Goal: Task Accomplishment & Management: Use online tool/utility

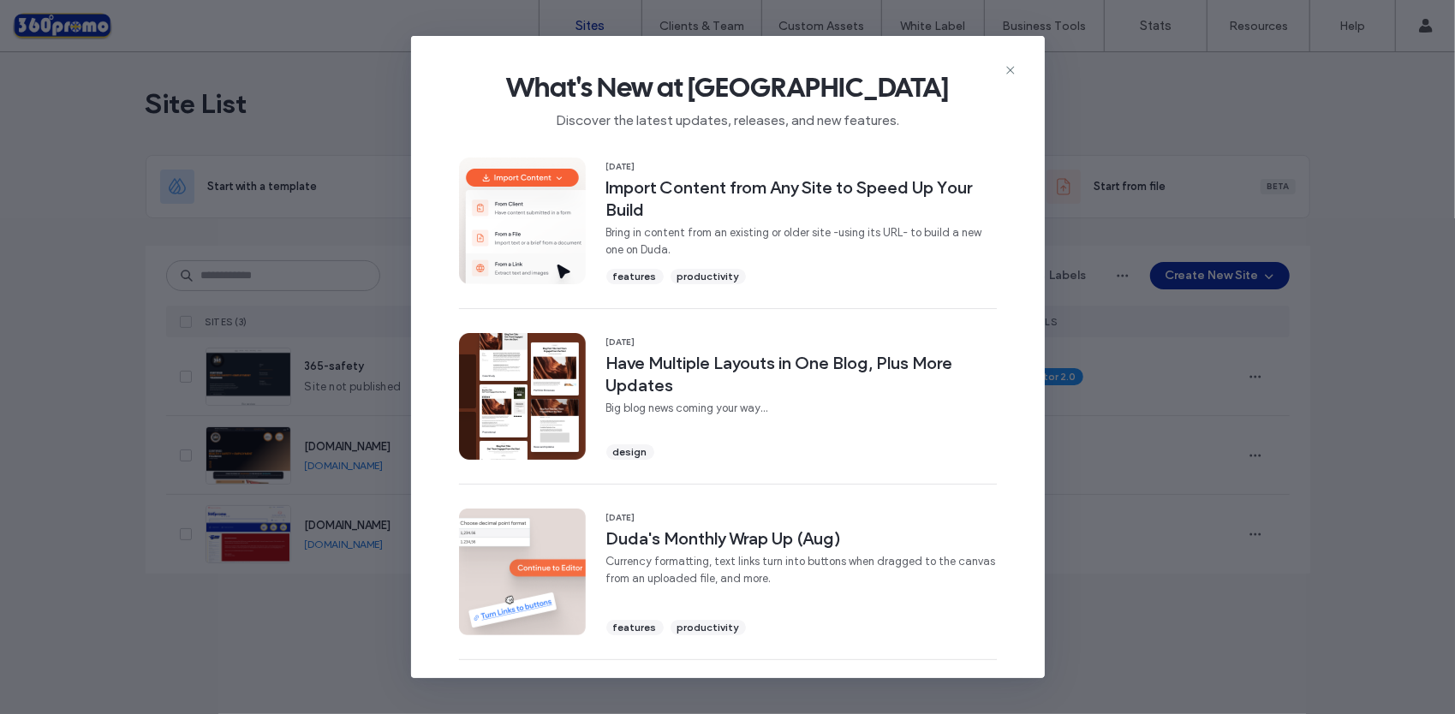
click at [1002, 71] on span "What's New at Duda" at bounding box center [728, 87] width 579 height 34
click at [1013, 75] on icon at bounding box center [1011, 70] width 14 height 14
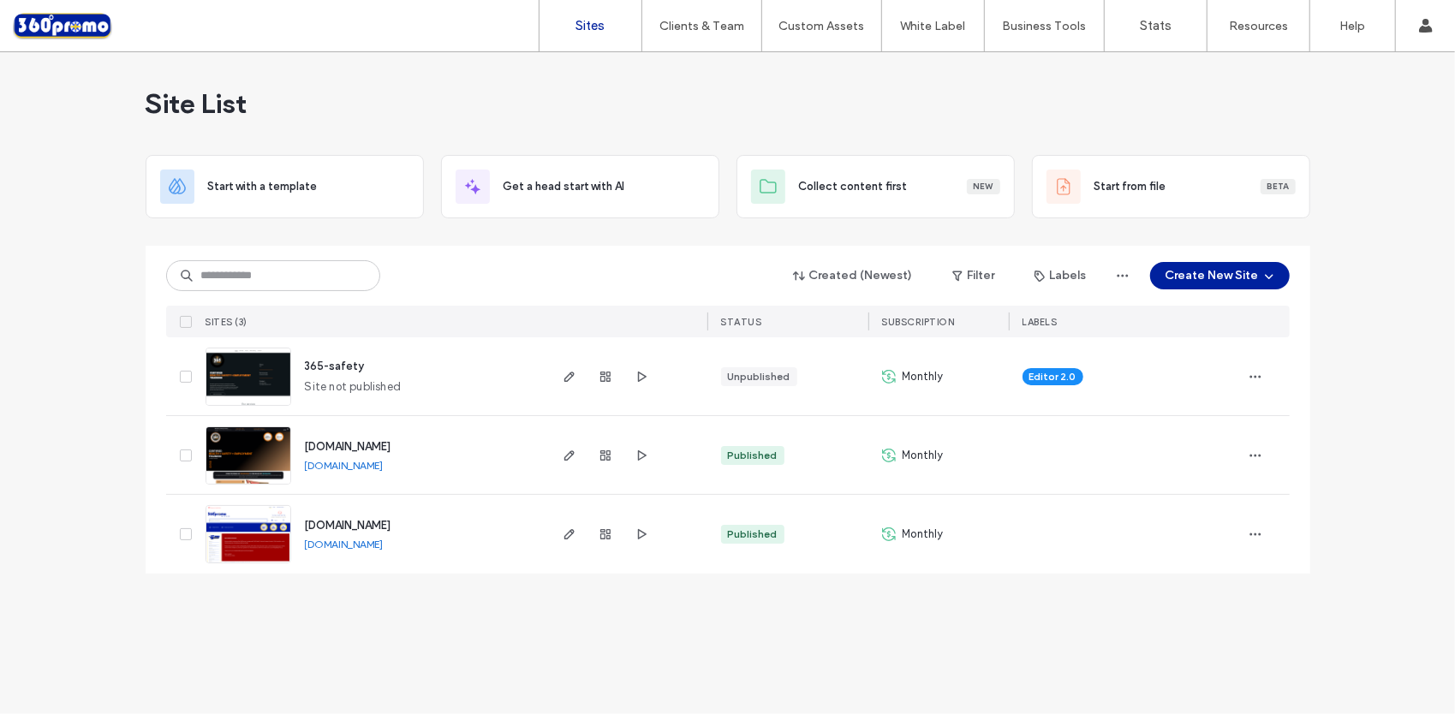
click at [580, 451] on div at bounding box center [605, 455] width 93 height 78
click at [572, 453] on use "button" at bounding box center [569, 456] width 10 height 10
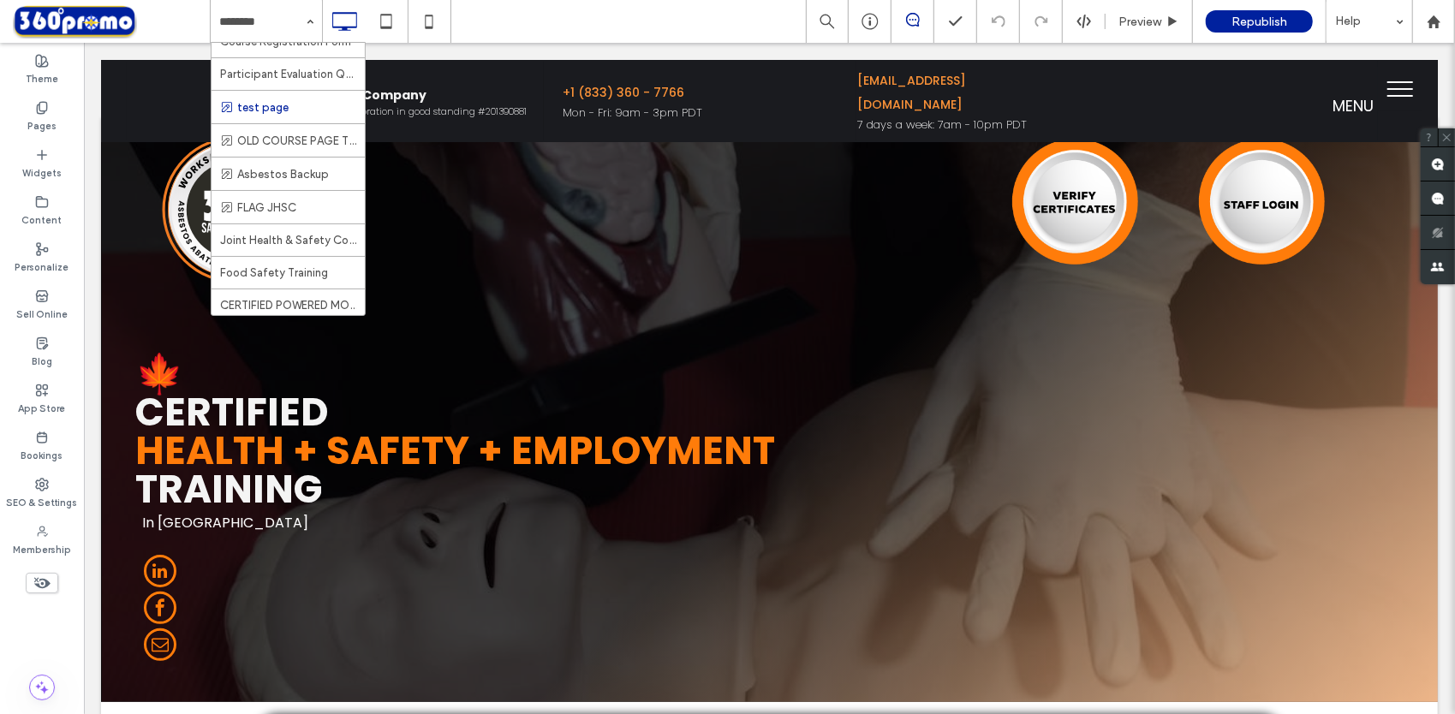
scroll to position [428, 0]
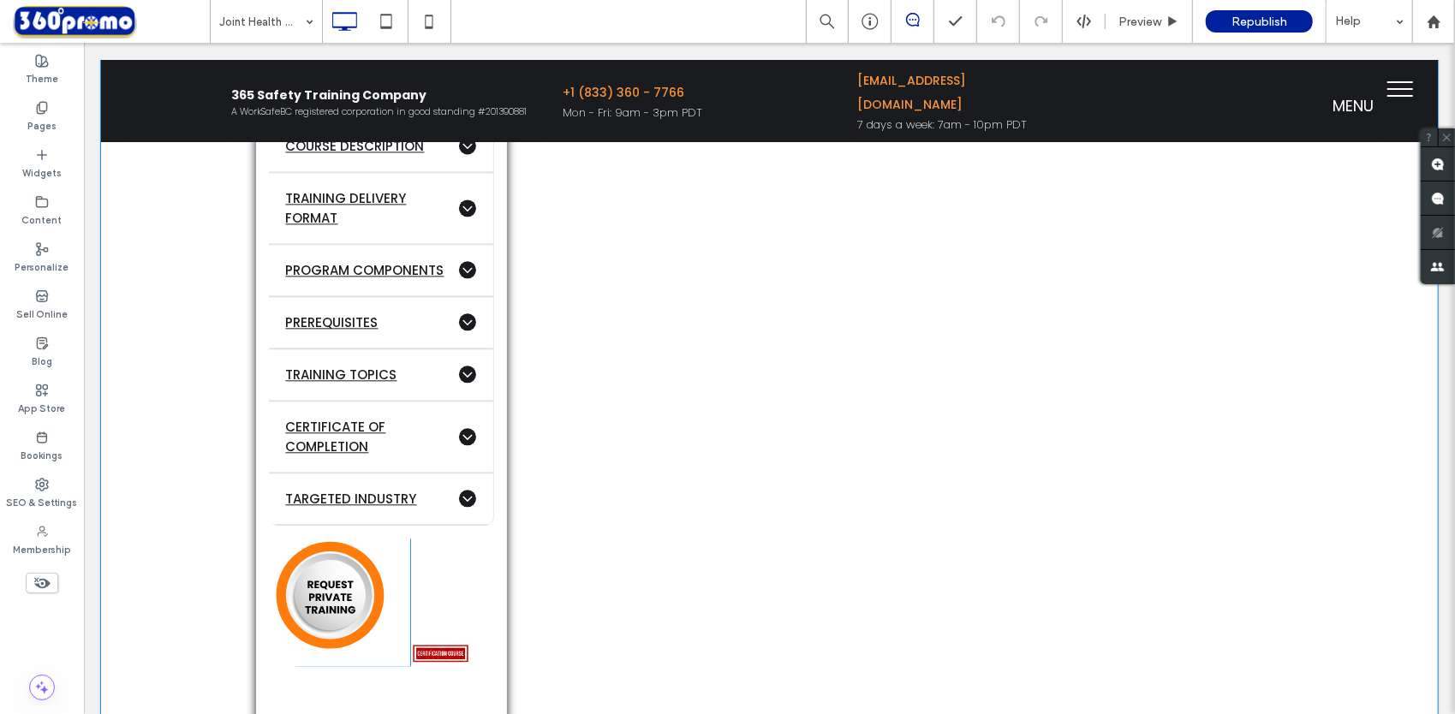
scroll to position [2570, 0]
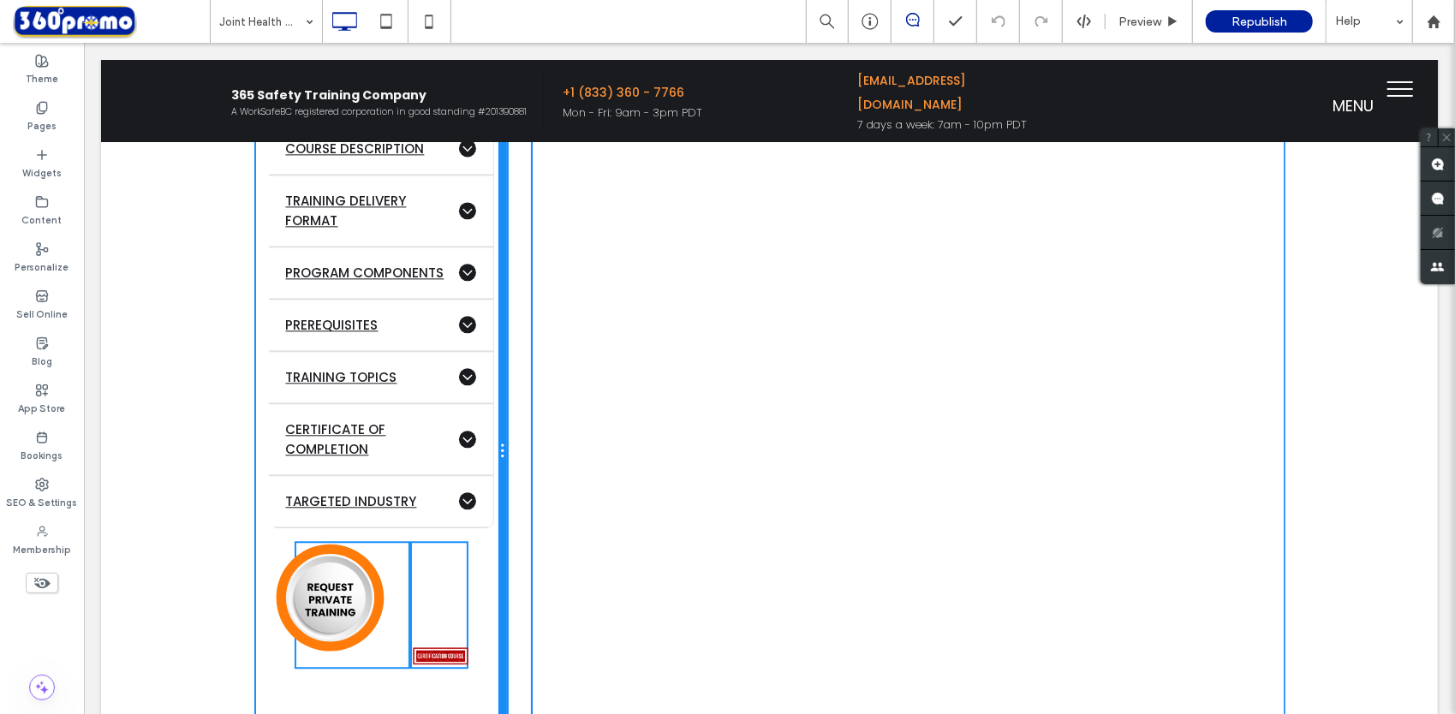
drag, startPoint x: 497, startPoint y: 284, endPoint x: 530, endPoint y: 287, distance: 33.6
click at [530, 287] on div "Click To Paste Click To Paste $110 Virtual / Per participant Click To Paste ADV…" at bounding box center [769, 450] width 1028 height 1359
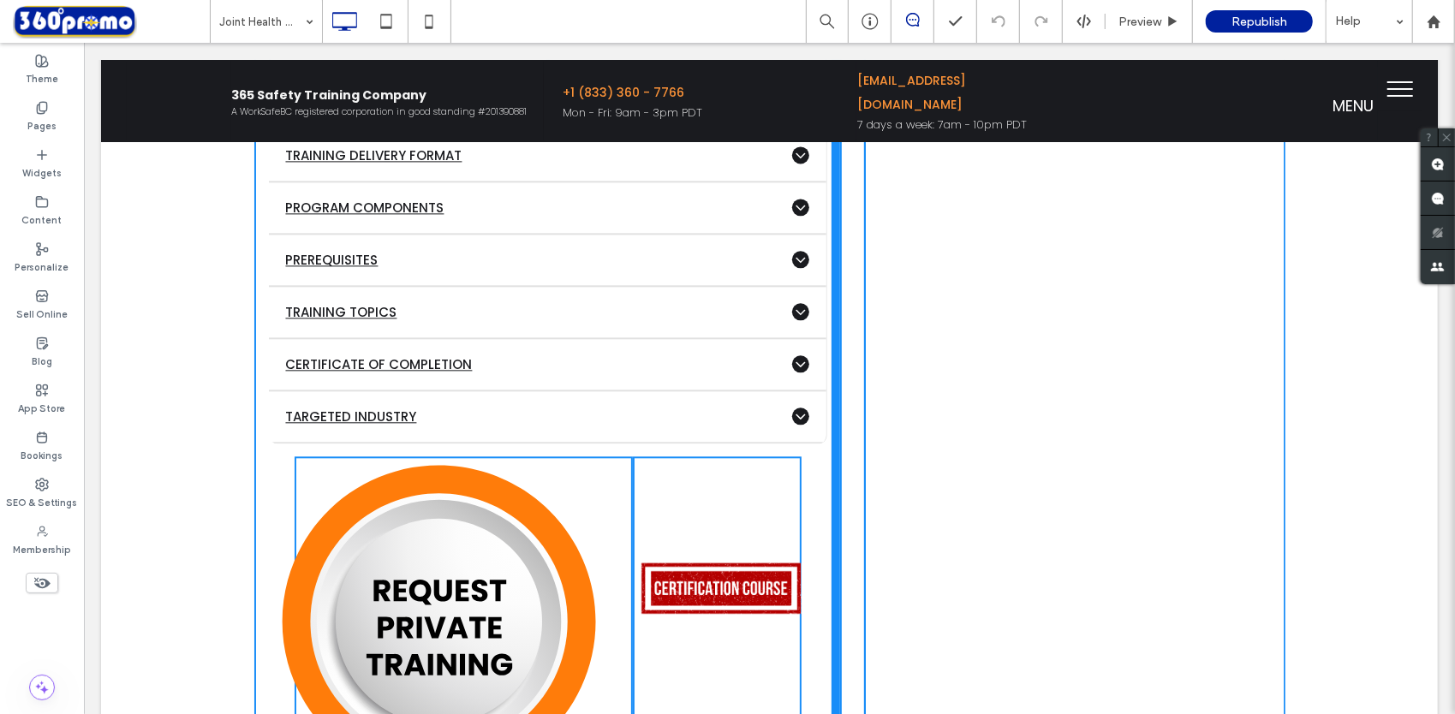
drag, startPoint x: 498, startPoint y: 284, endPoint x: 952, endPoint y: 335, distance: 456.8
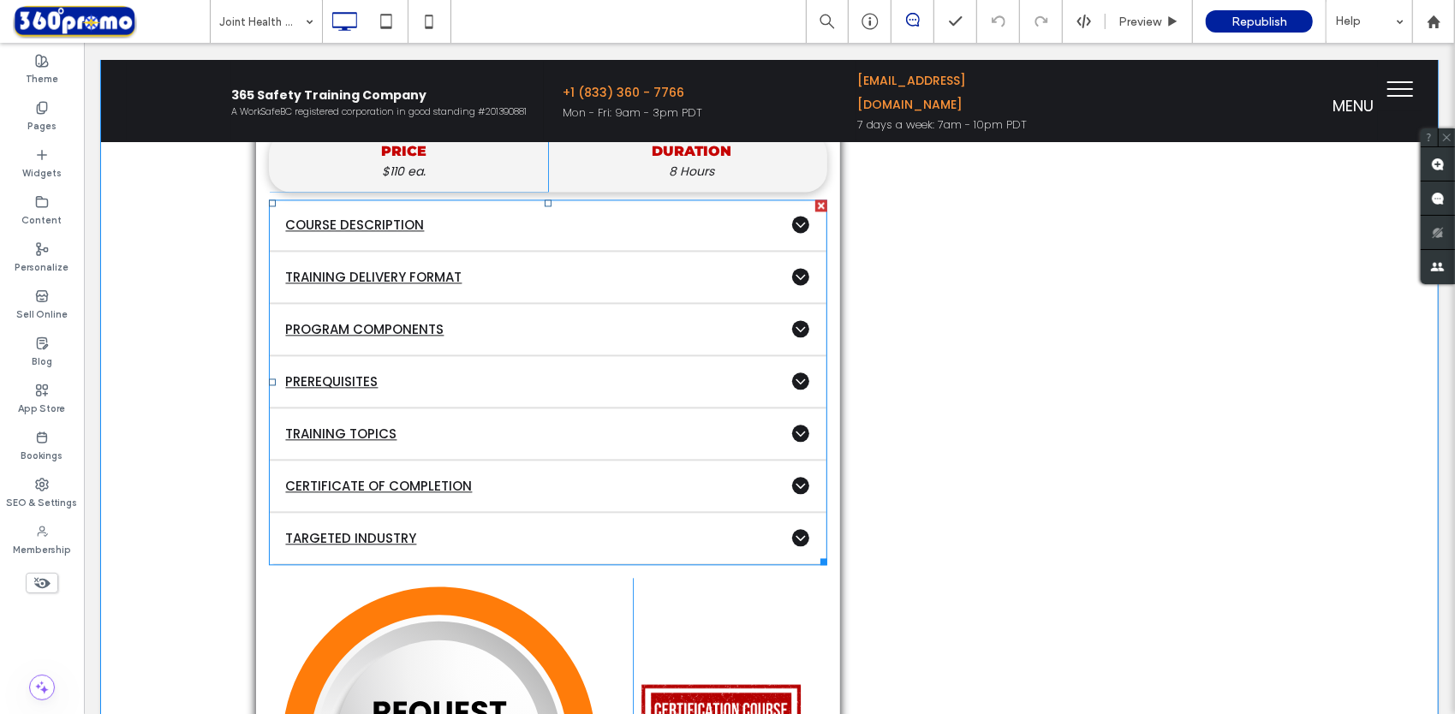
scroll to position [2484, 0]
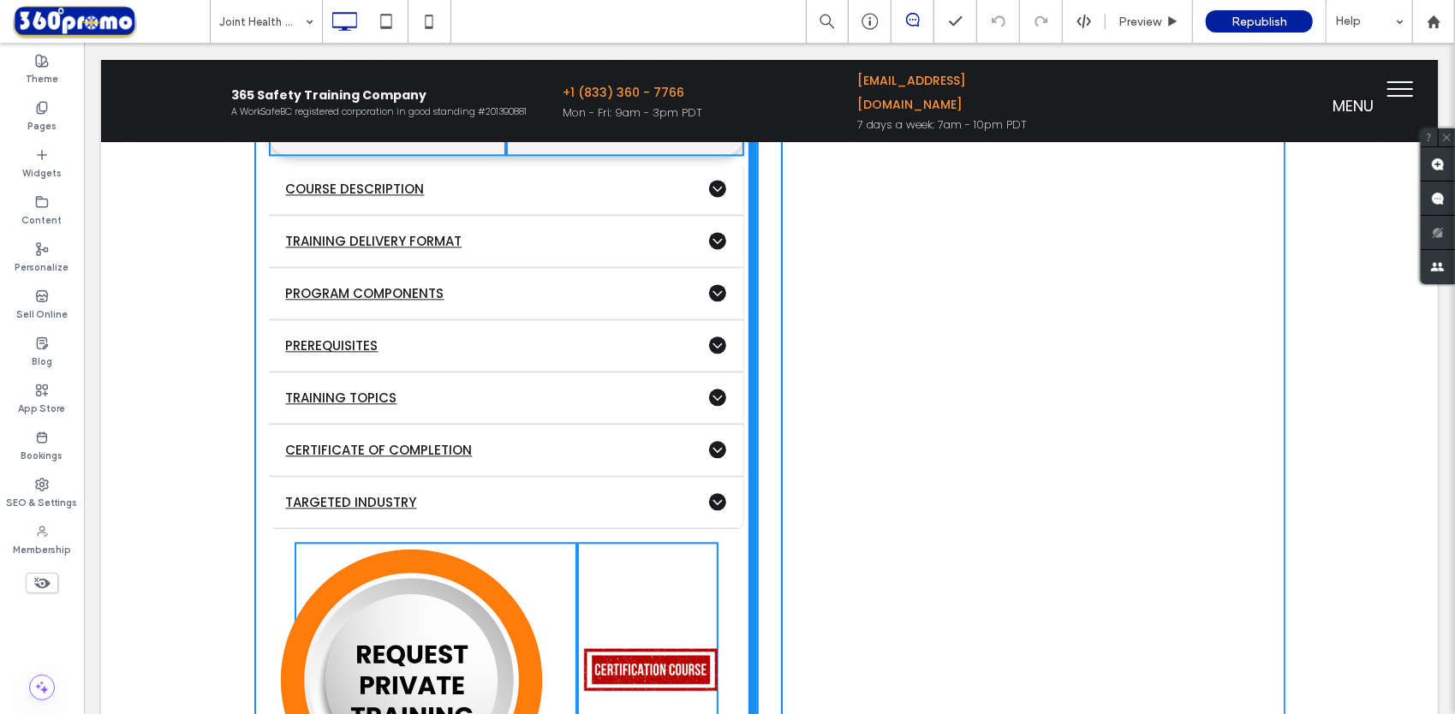
drag, startPoint x: 828, startPoint y: 391, endPoint x: 756, endPoint y: 403, distance: 73.8
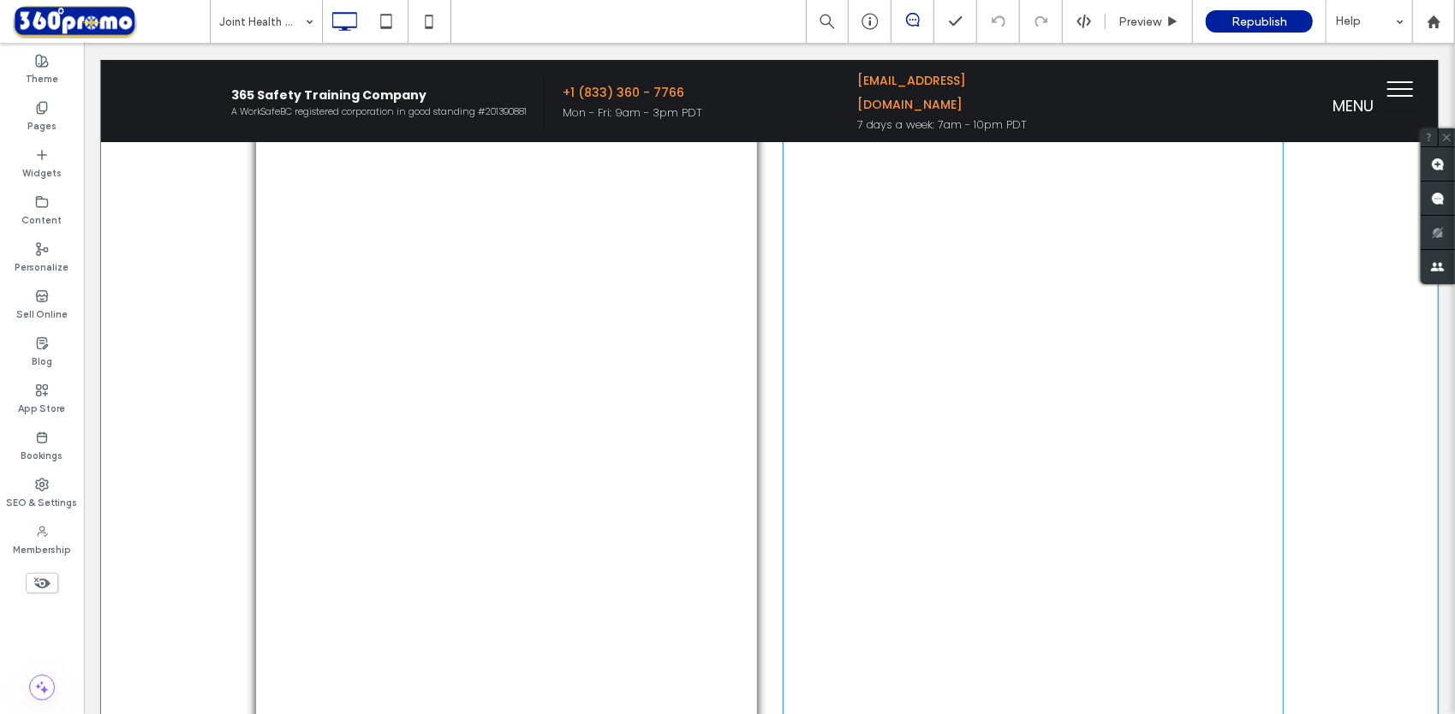
scroll to position [3427, 0]
click at [941, 203] on span at bounding box center [1032, 41] width 501 height 1940
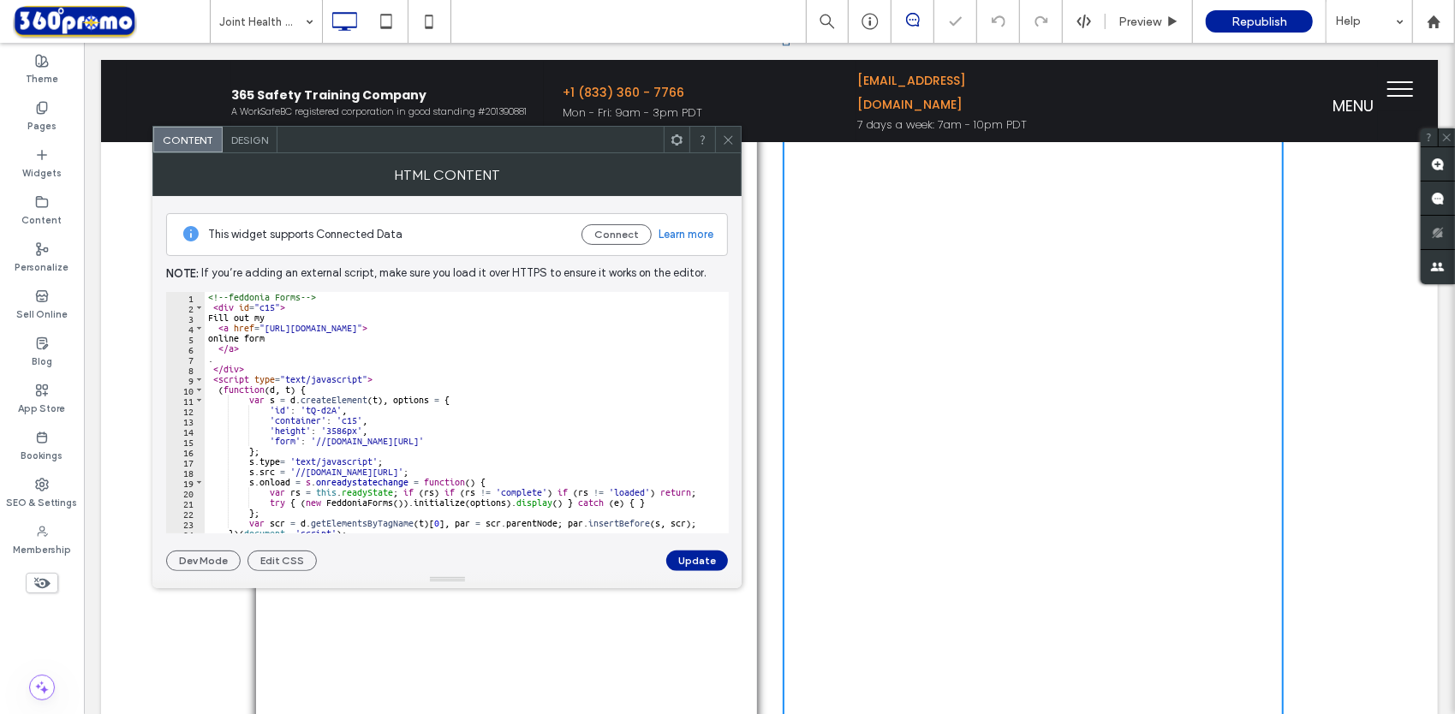
click at [732, 146] on span at bounding box center [728, 140] width 13 height 26
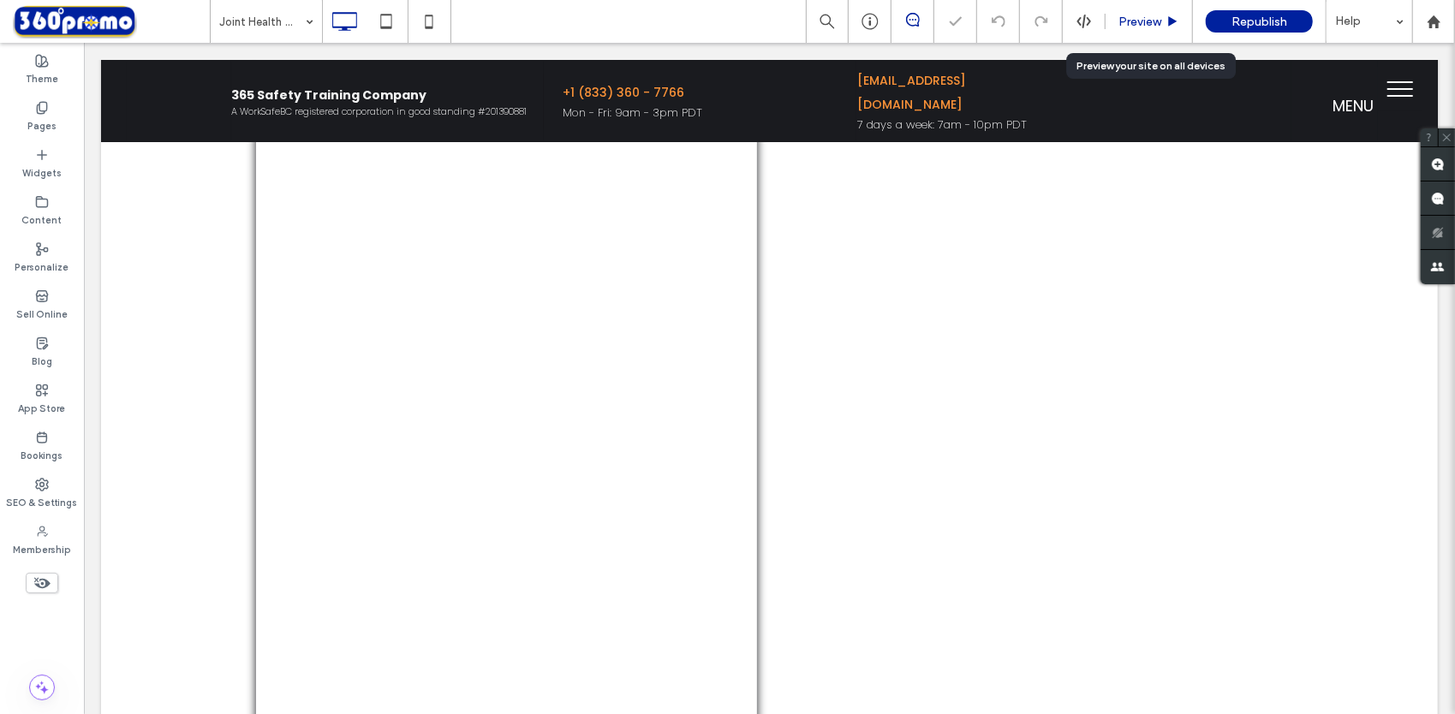
click at [1124, 15] on span "Preview" at bounding box center [1140, 22] width 43 height 15
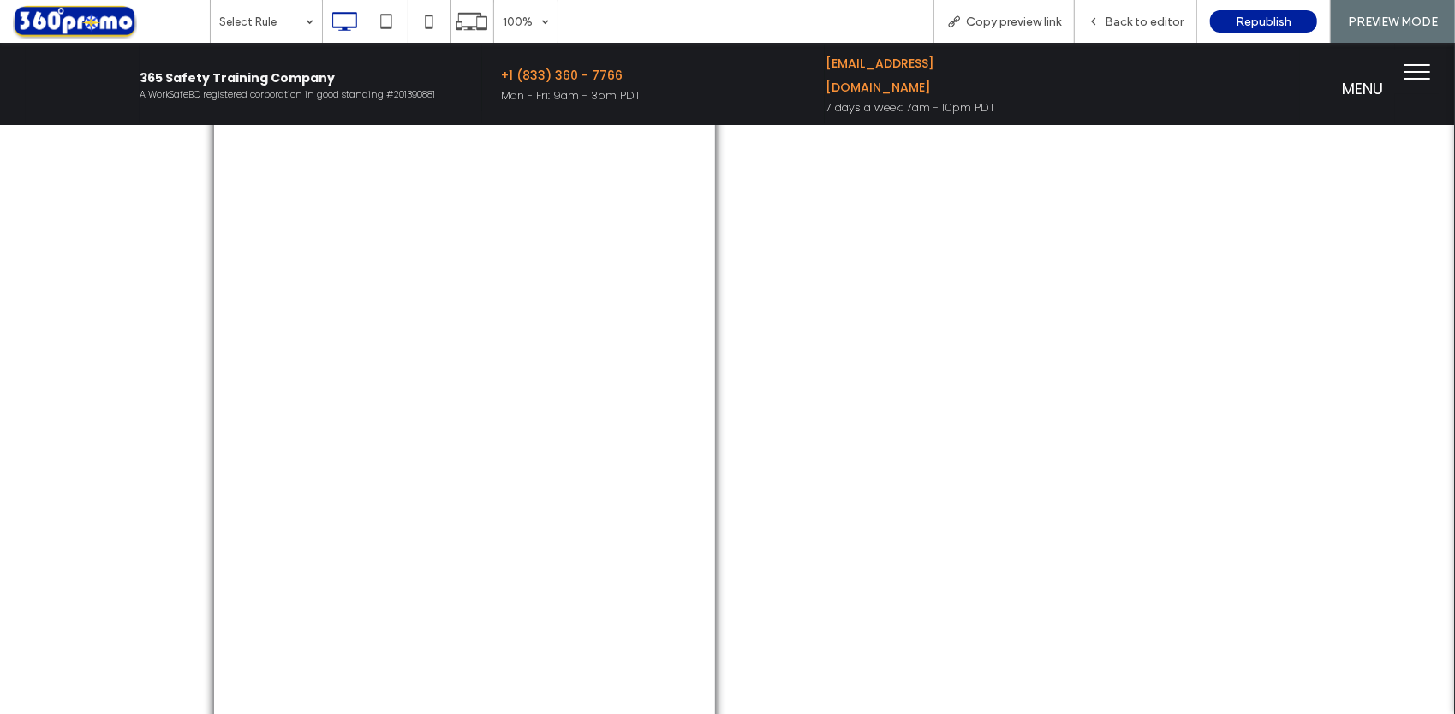
scroll to position [3288, 0]
click at [1343, 372] on div "Click To Paste Click To Paste $110 Virtual / Per participant Click To Paste ADV…" at bounding box center [727, 114] width 1455 height 2258
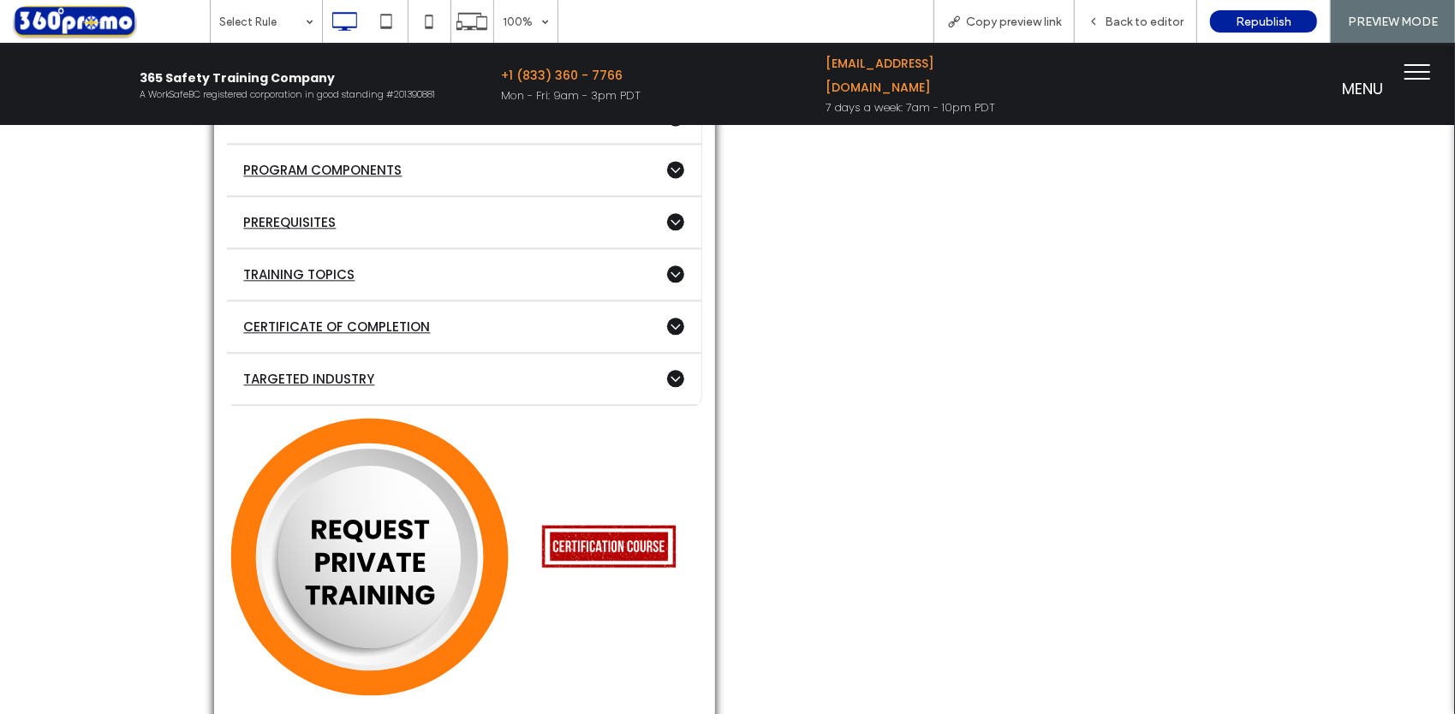
scroll to position [2603, 0]
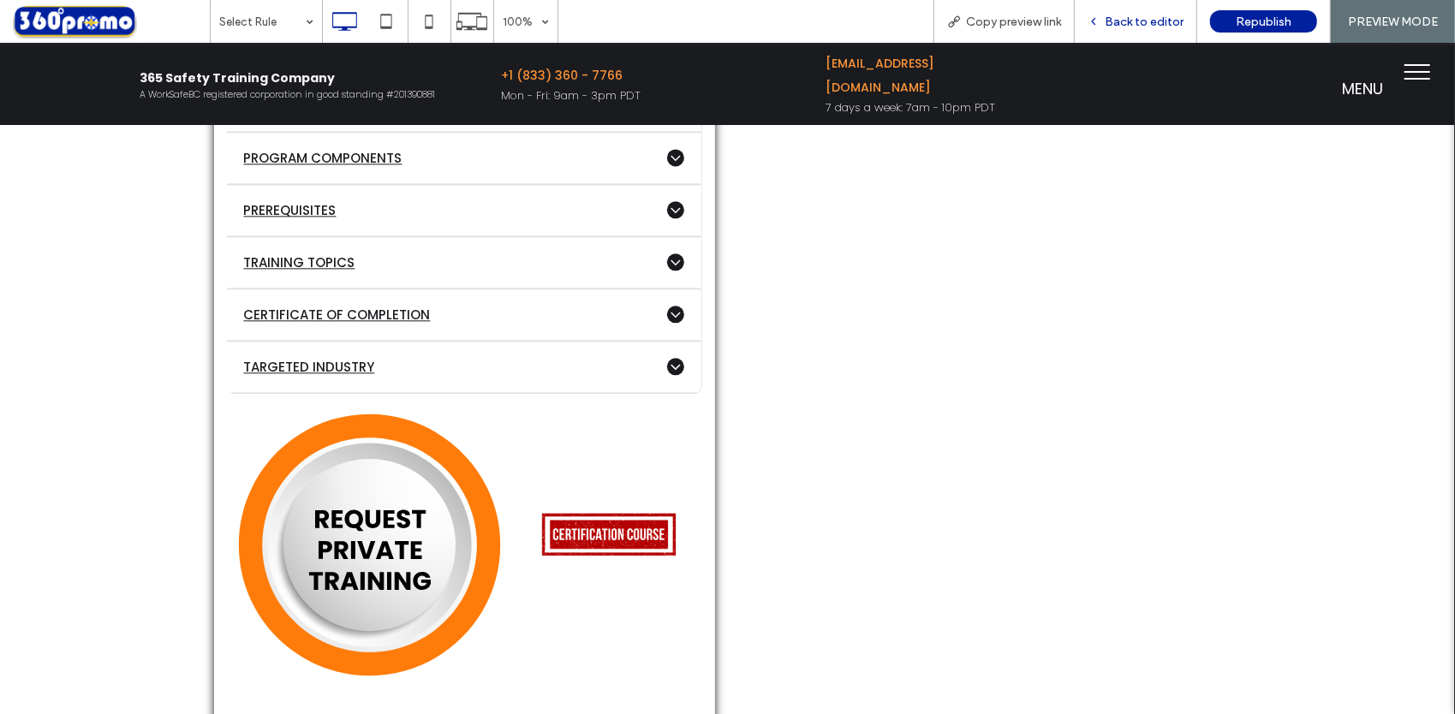
click at [1140, 24] on span "Back to editor" at bounding box center [1144, 22] width 79 height 15
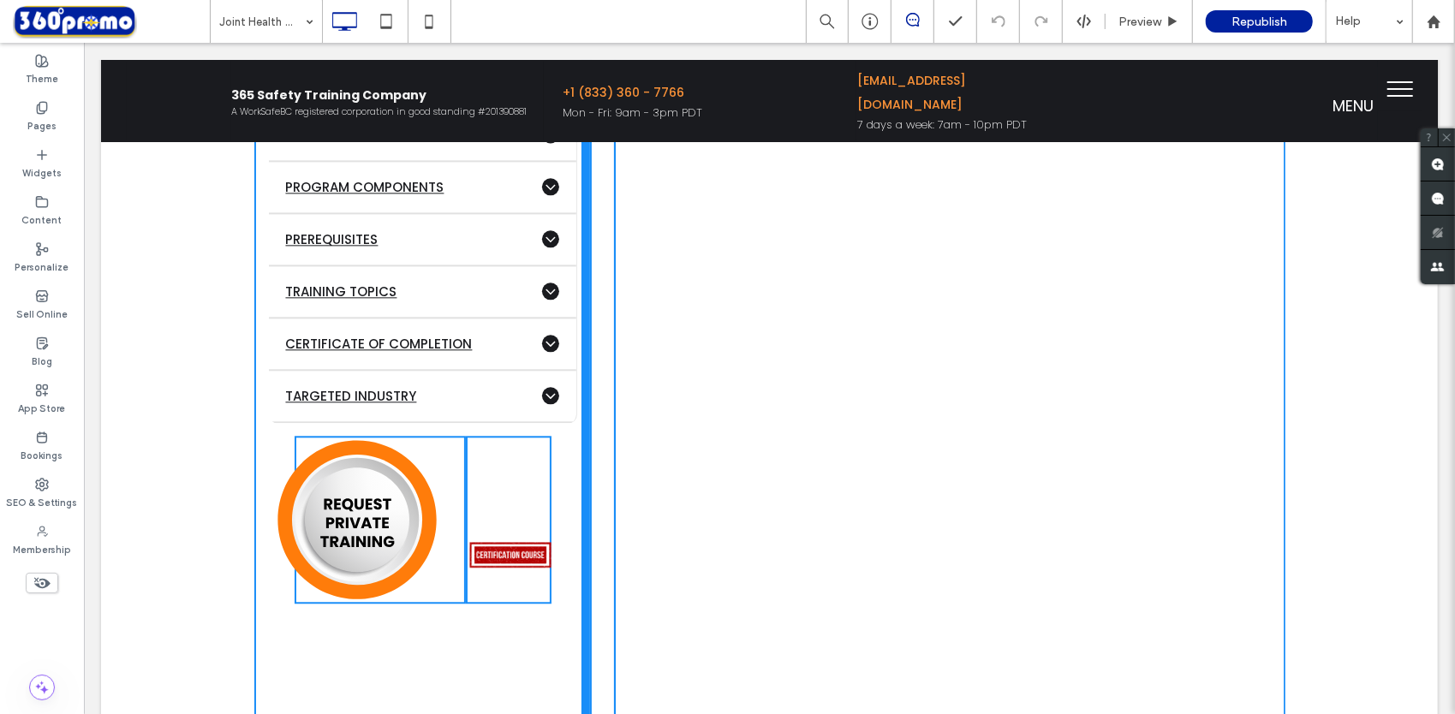
drag, startPoint x: 746, startPoint y: 447, endPoint x: 690, endPoint y: 505, distance: 81.2
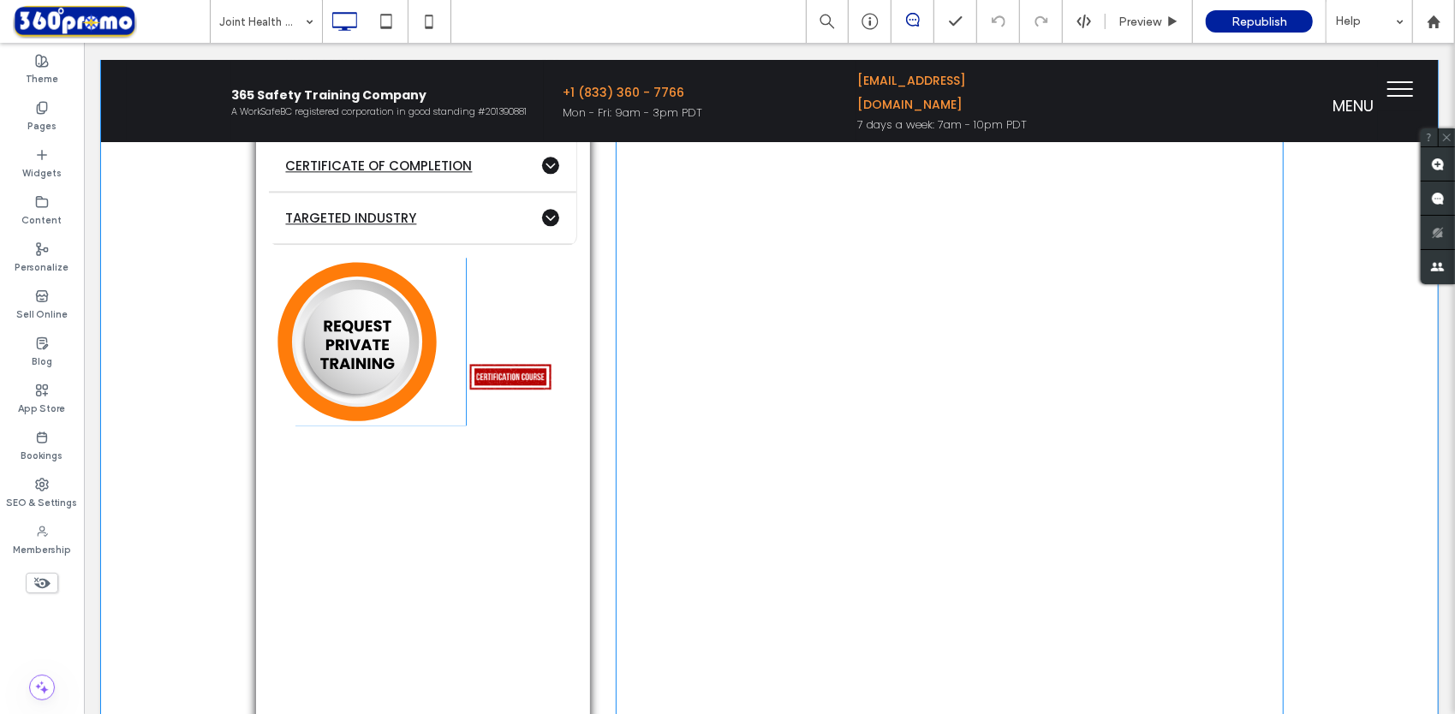
scroll to position [2774, 0]
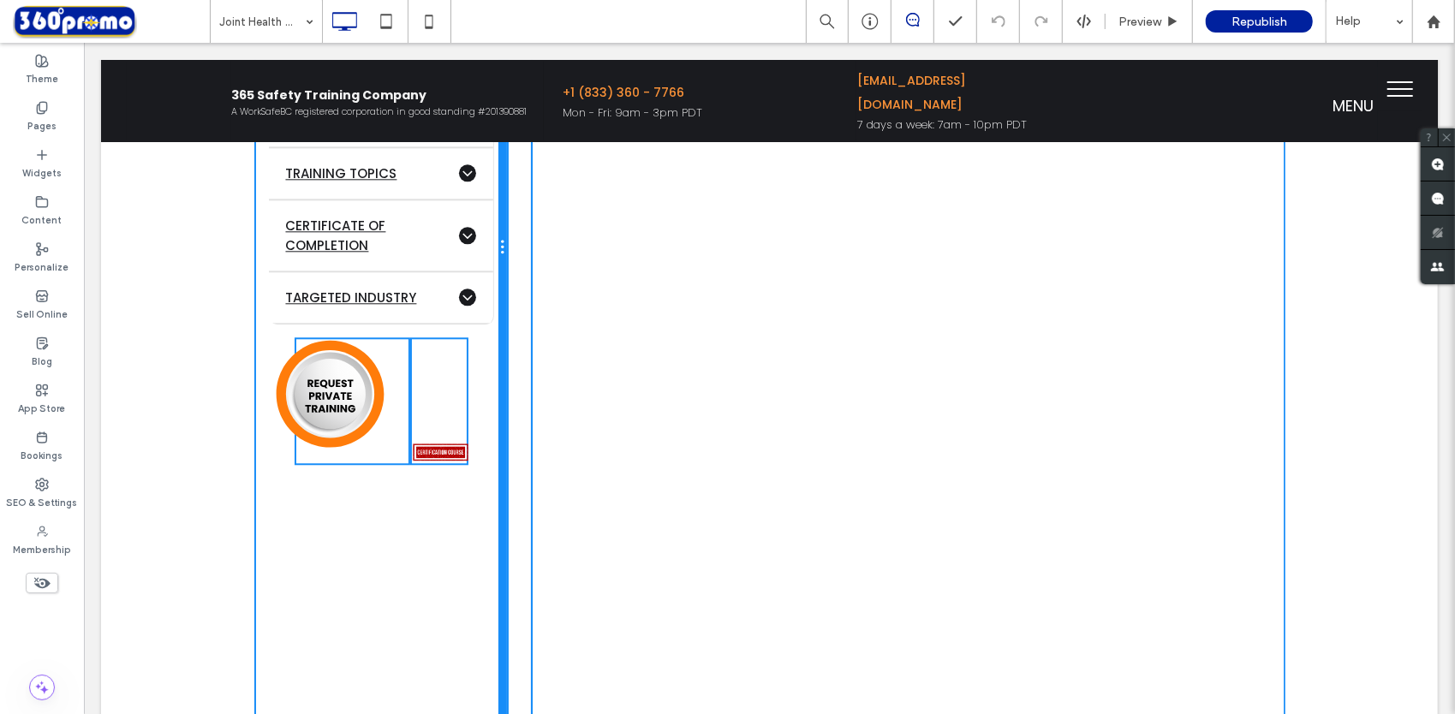
drag, startPoint x: 575, startPoint y: 440, endPoint x: 604, endPoint y: 539, distance: 102.7
click at [520, 496] on div "Click To Paste Click To Paste $110 Virtual / Per participant Click To Paste ADV…" at bounding box center [769, 246] width 1028 height 1359
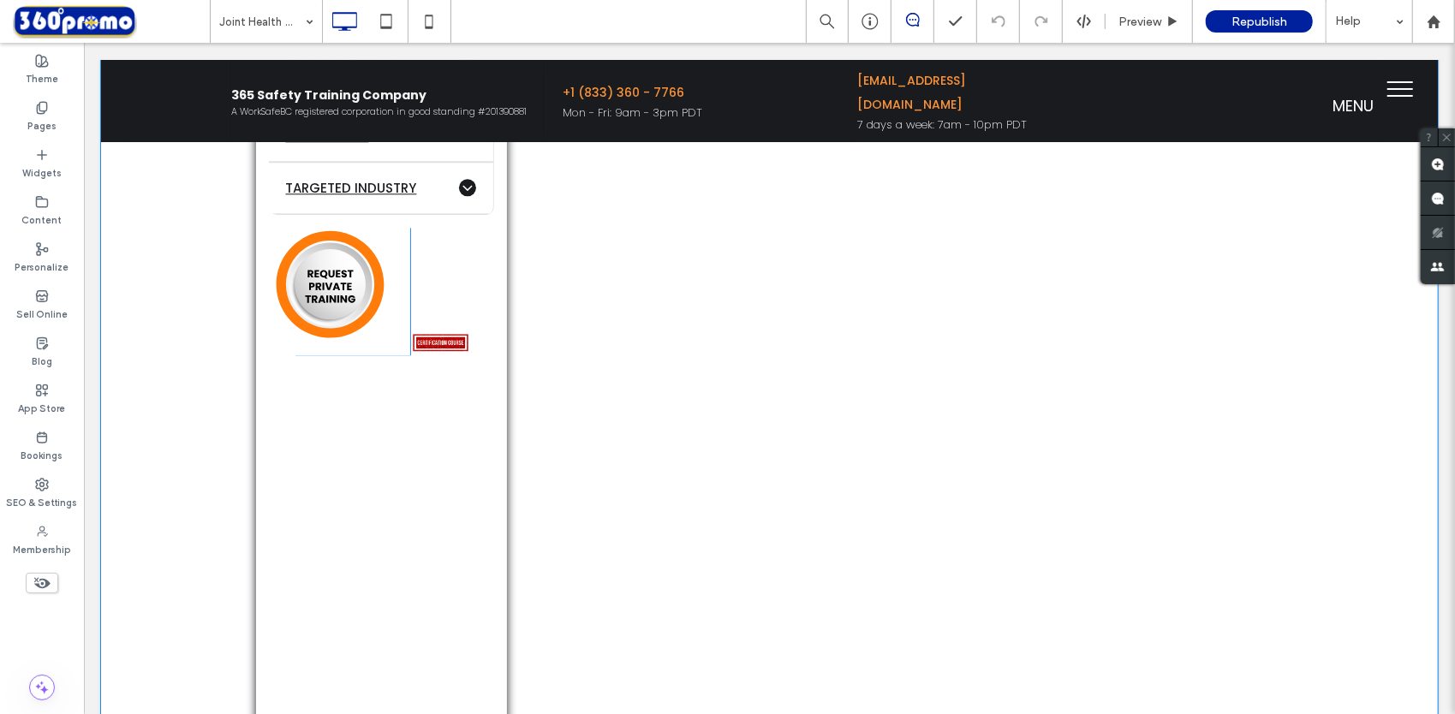
scroll to position [2860, 0]
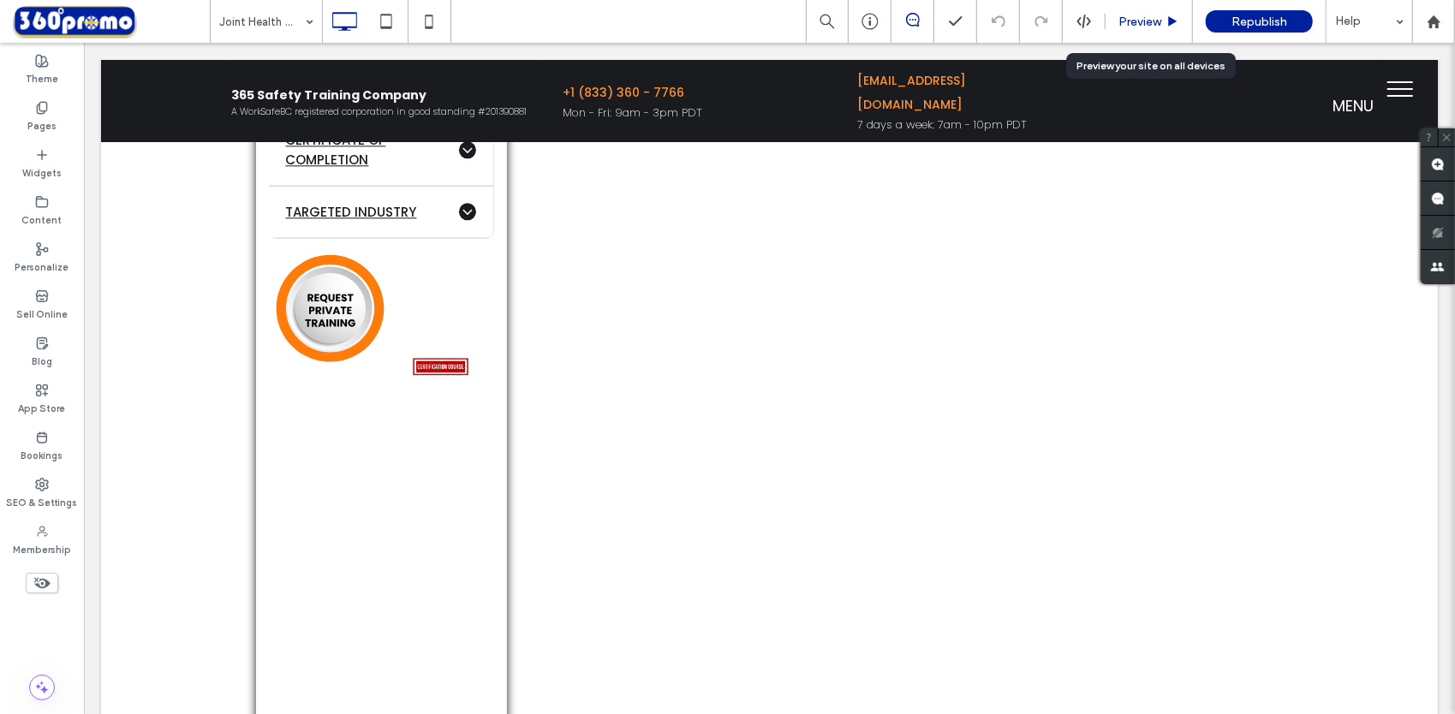
click at [1143, 12] on div "Preview" at bounding box center [1149, 21] width 87 height 43
click at [1137, 31] on div "Preview" at bounding box center [1149, 21] width 87 height 43
click at [1155, 15] on span "Preview" at bounding box center [1140, 22] width 43 height 15
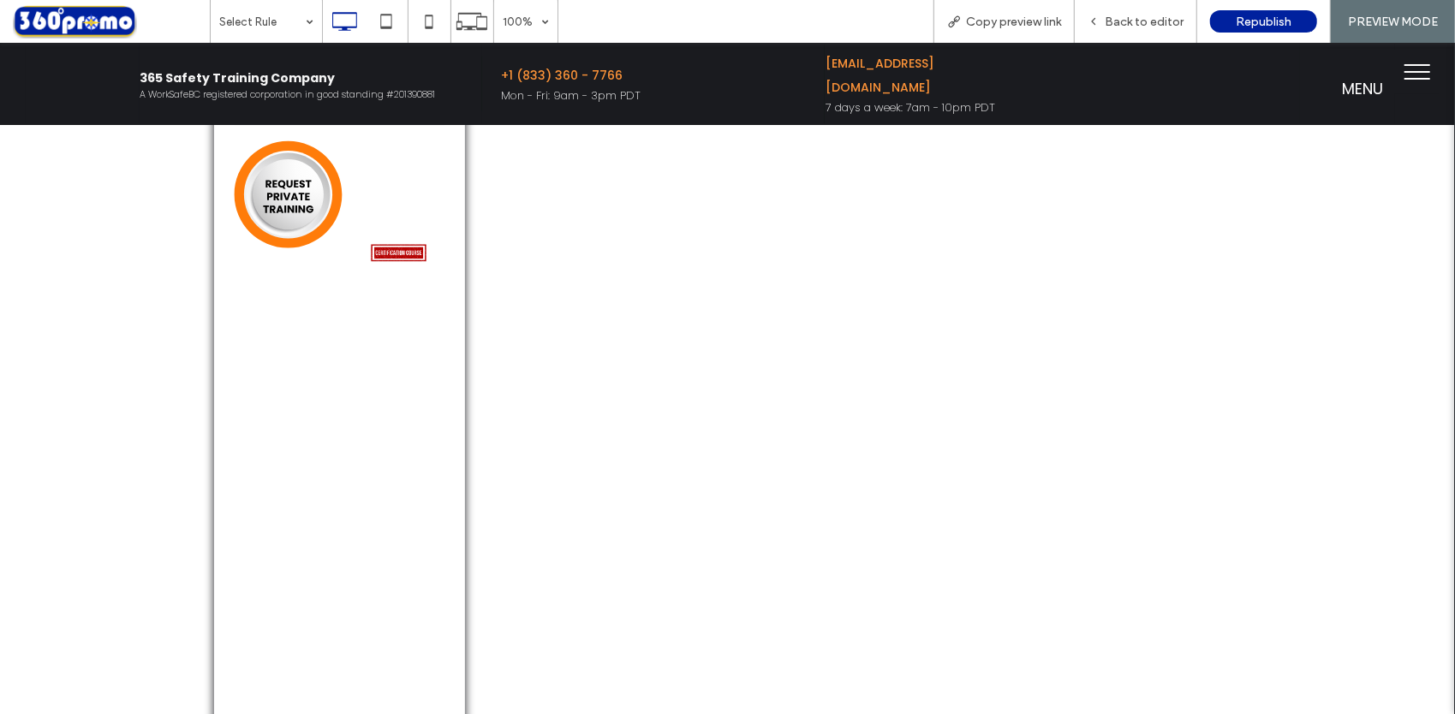
scroll to position [2774, 0]
